Goal: Task Accomplishment & Management: Use online tool/utility

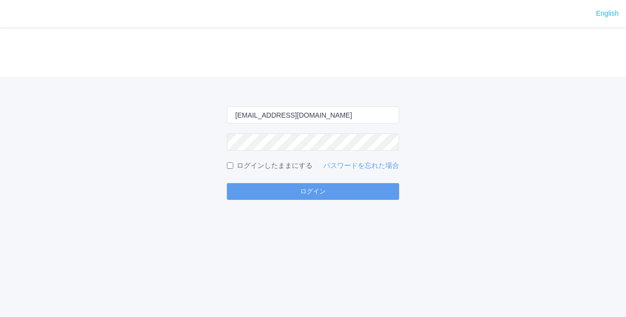
click at [337, 105] on div "[EMAIL_ADDRESS][DOMAIN_NAME] ログインしたままにする パスワードを忘れた場合 ログイン" at bounding box center [313, 138] width 626 height 123
click at [333, 110] on input "[EMAIL_ADDRESS][DOMAIN_NAME]" at bounding box center [313, 114] width 172 height 17
type input "[PERSON_NAME][EMAIL_ADDRESS][DOMAIN_NAME]"
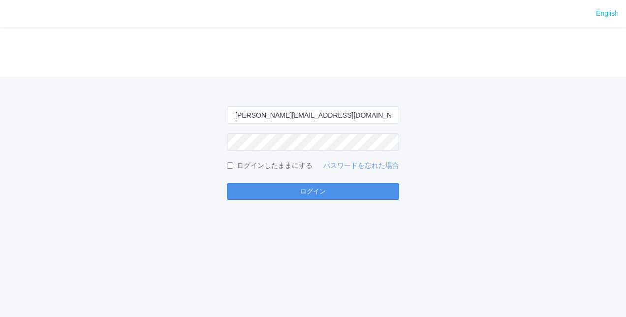
drag, startPoint x: 300, startPoint y: 187, endPoint x: 302, endPoint y: 182, distance: 5.3
click at [300, 187] on button "ログイン" at bounding box center [313, 191] width 172 height 17
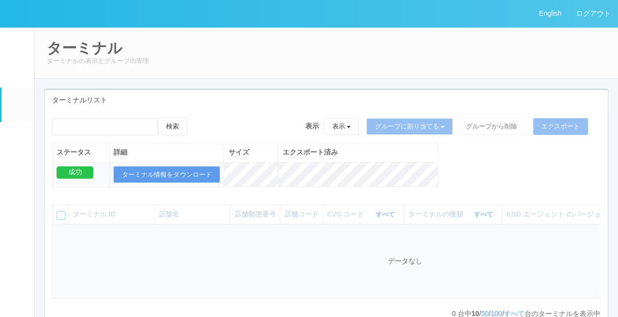
click at [267, 97] on div "ターミナルリスト" at bounding box center [326, 100] width 563 height 20
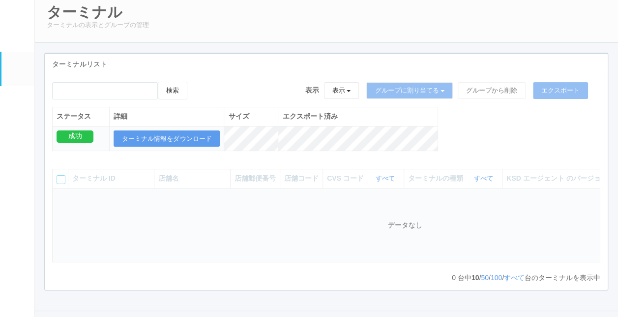
scroll to position [49, 0]
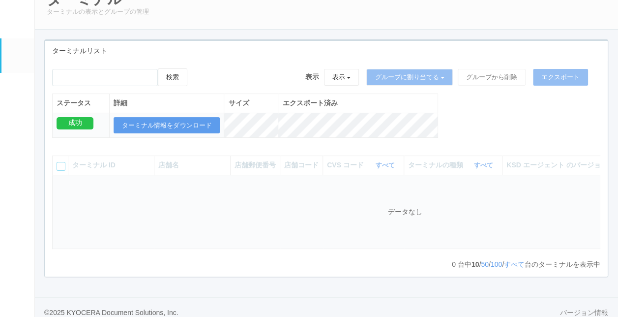
click at [333, 48] on div "ターミナルリスト" at bounding box center [326, 51] width 563 height 20
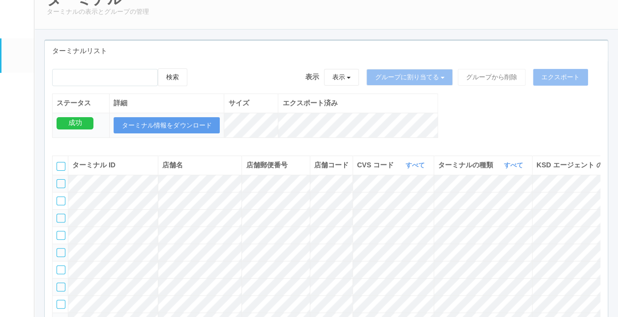
click at [528, 175] on th "ターミナルの種類 すべて 表示 すべて キオスク マルチコピー機" at bounding box center [483, 165] width 98 height 19
click at [519, 169] on link "すべて" at bounding box center [515, 164] width 22 height 7
click at [476, 210] on span "キオスク" at bounding box center [476, 206] width 32 height 8
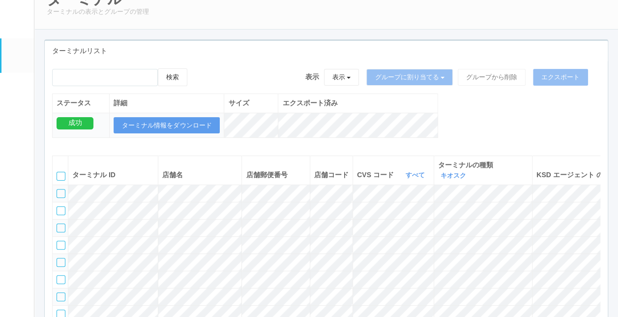
click at [265, 57] on div "ターミナルリスト" at bounding box center [326, 51] width 563 height 20
click at [250, 145] on div "ステータス 詳細 サイズ エクスポート済み 成功 ターミナル情報をダウンロード" at bounding box center [245, 120] width 386 height 55
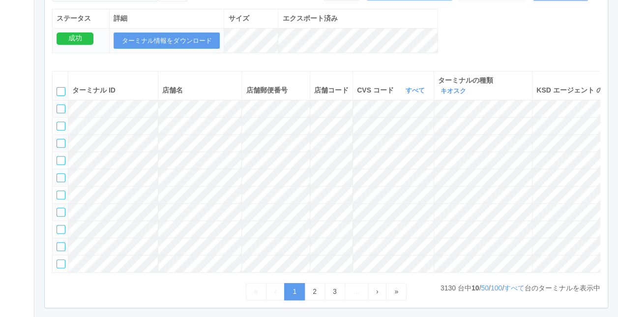
scroll to position [197, 0]
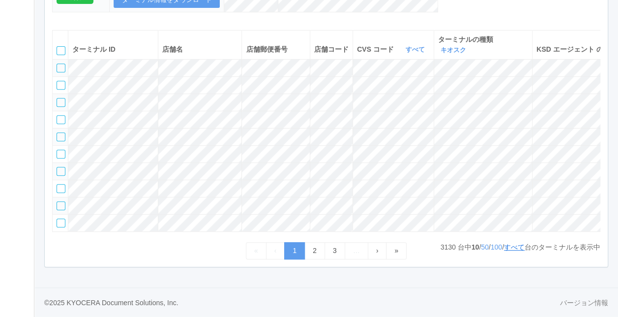
click at [521, 251] on link "すべて" at bounding box center [514, 247] width 21 height 8
click at [512, 251] on link "すべて" at bounding box center [514, 247] width 21 height 8
click at [521, 277] on div "ターミナルリスト 検索 表示 表示 すべてのターミナル 未割り当てのターミナル グループを追加 グループ名を編集 アーカイブ済みのターミナル グループに割り当…" at bounding box center [326, 95] width 579 height 363
click at [511, 251] on link "すべて" at bounding box center [514, 247] width 21 height 8
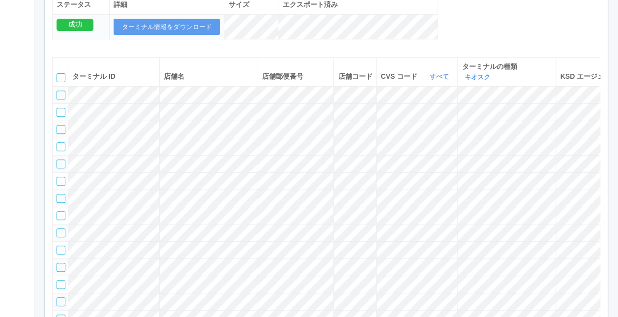
scroll to position [98, 0]
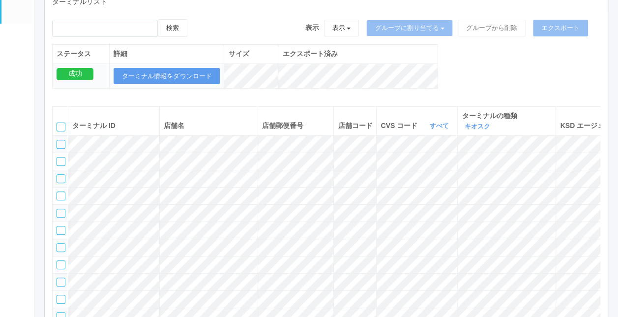
click at [506, 76] on div "検索 表示 表示 すべてのターミナル 未割り当てのターミナル グループを追加 グループ名を編集 アーカイブ済みのターミナル グループに割り当てる グループを追…" at bounding box center [326, 59] width 563 height 80
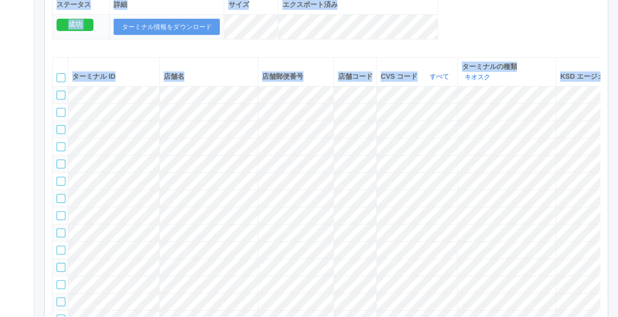
drag, startPoint x: 491, startPoint y: 27, endPoint x: 225, endPoint y: 11, distance: 266.5
click at [491, 27] on div "検索 表示 表示 すべてのターミナル 未割り当てのターミナル グループを追加 グループ名を編集 アーカイブ済みのターミナル グループに割り当てる グループを追…" at bounding box center [326, 10] width 563 height 80
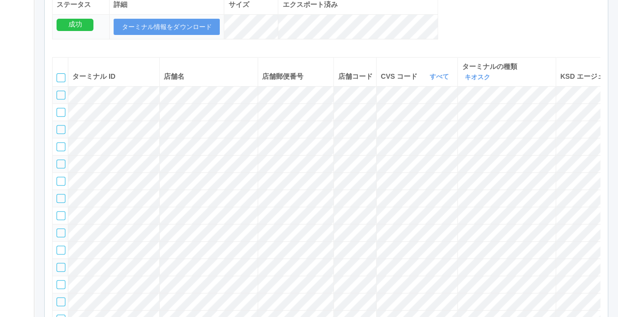
scroll to position [246, 0]
